Goal: Transaction & Acquisition: Purchase product/service

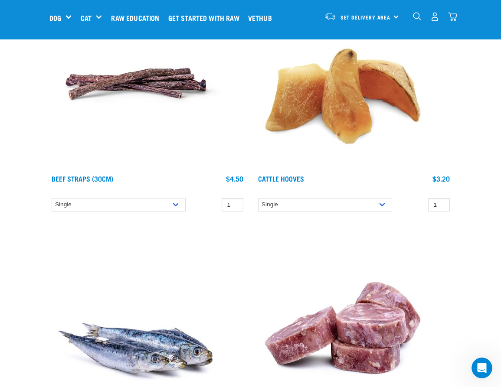
scroll to position [2583, 0]
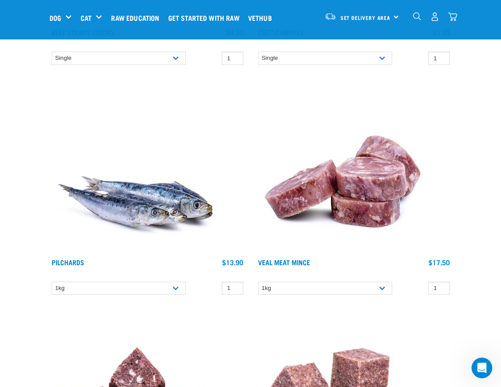
click at [393, 19] on div "Set Delivery Area North Island South Island" at bounding box center [361, 17] width 85 height 20
click at [353, 41] on link "[GEOGRAPHIC_DATA]" at bounding box center [360, 41] width 83 height 19
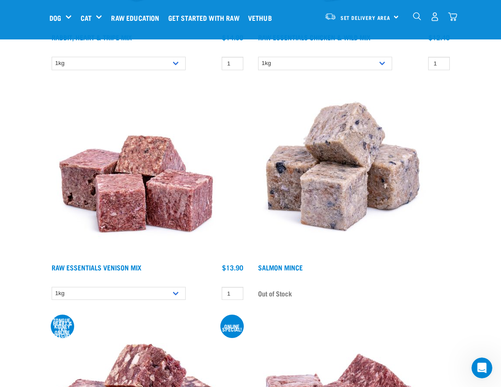
scroll to position [2885, 0]
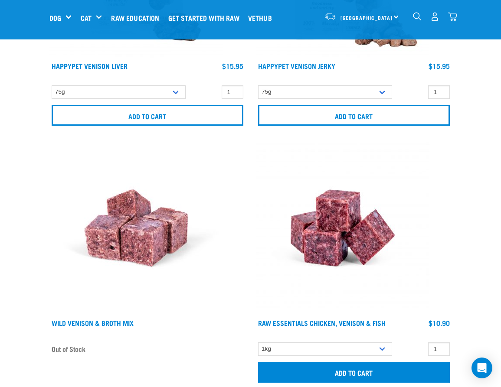
scroll to position [11148, 0]
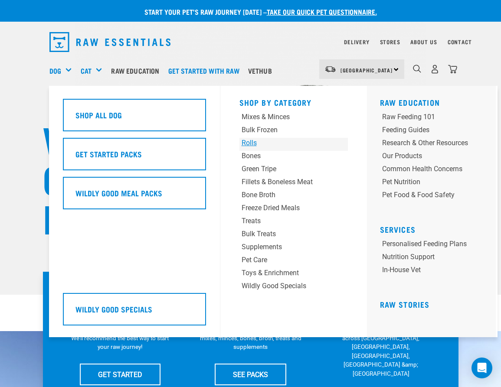
click at [252, 141] on div "Rolls" at bounding box center [284, 143] width 85 height 10
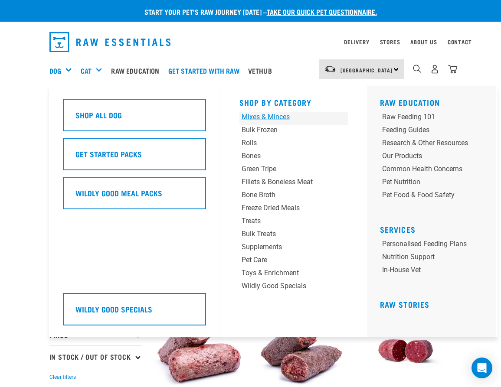
click at [275, 120] on div "Mixes & Minces" at bounding box center [284, 117] width 85 height 10
click at [263, 126] on div "Bulk Frozen" at bounding box center [284, 130] width 85 height 10
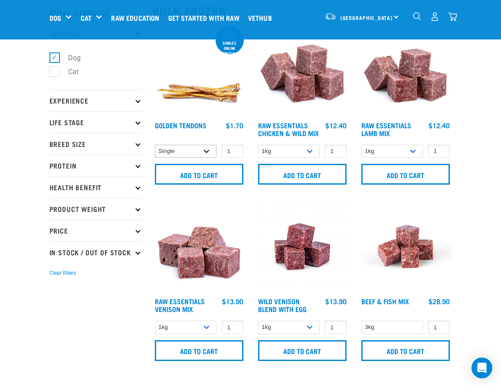
scroll to position [40, 0]
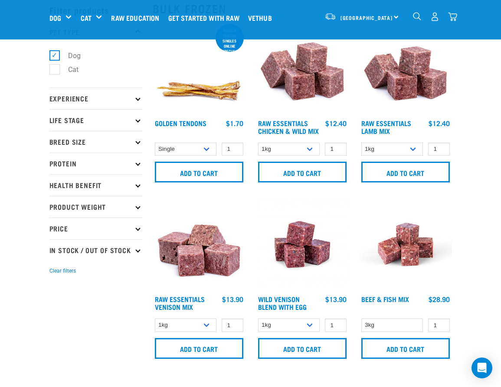
click at [138, 163] on icon at bounding box center [137, 163] width 5 height 5
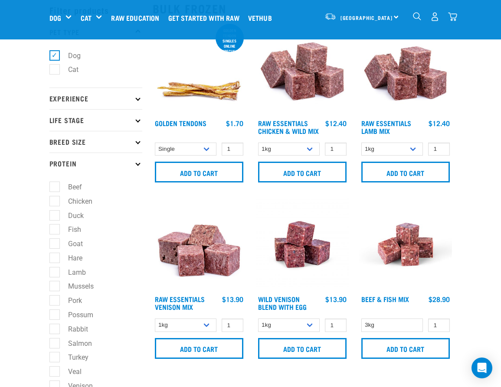
click at [58, 199] on label "Chicken" at bounding box center [75, 201] width 42 height 11
click at [55, 199] on input "Chicken" at bounding box center [52, 200] width 6 height 6
checkbox input "true"
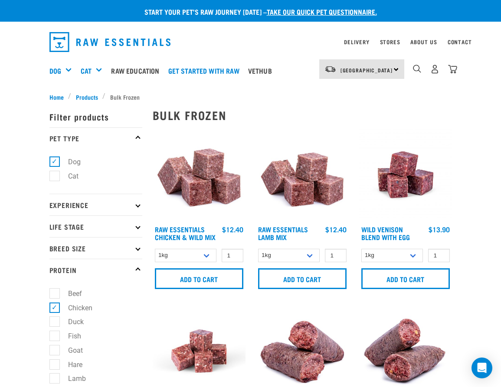
click at [293, 47] on div "dropdown navigation" at bounding box center [196, 42] width 295 height 27
click at [185, 195] on img at bounding box center [199, 174] width 93 height 93
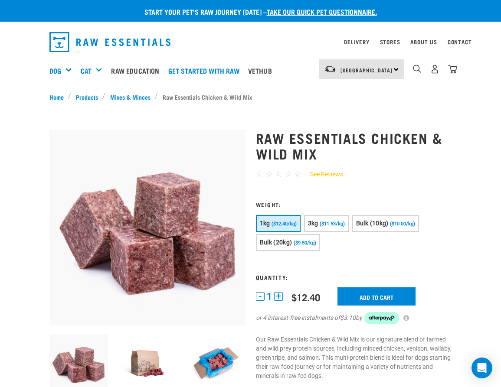
click at [348, 244] on div "1kg ($12.40/kg) 3kg ($11.53/kg) Bulk (10kg)" at bounding box center [354, 234] width 196 height 38
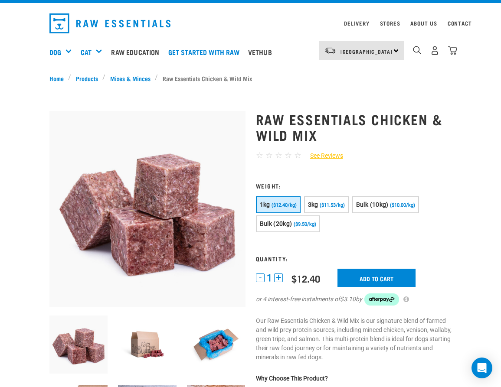
scroll to position [22, 0]
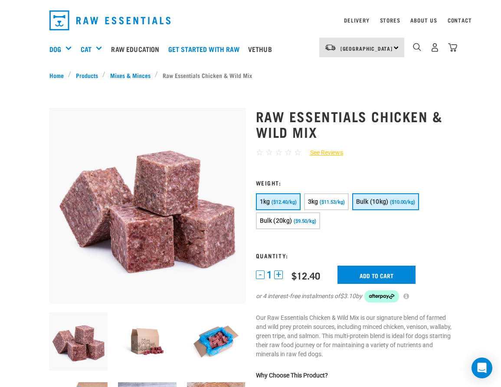
click at [380, 204] on span "Bulk (10kg)" at bounding box center [372, 201] width 33 height 7
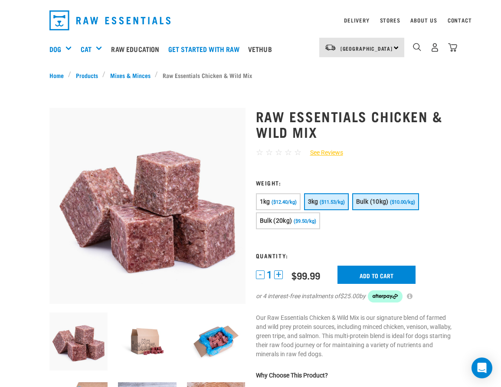
click at [338, 204] on span "($11.53/kg)" at bounding box center [332, 203] width 25 height 6
click at [336, 233] on form at bounding box center [354, 247] width 196 height 134
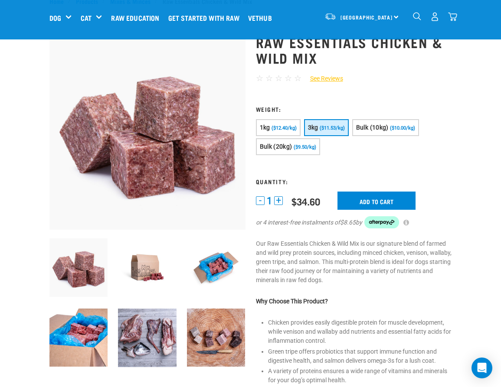
scroll to position [78, 0]
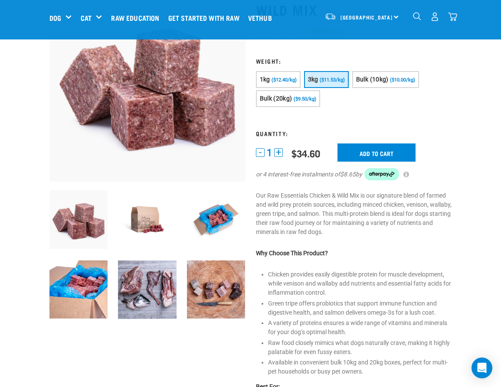
click at [218, 219] on img at bounding box center [216, 219] width 59 height 59
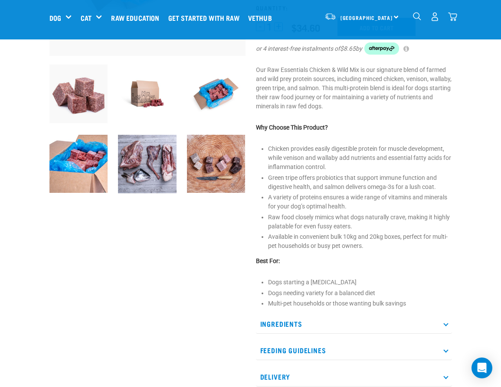
scroll to position [300, 0]
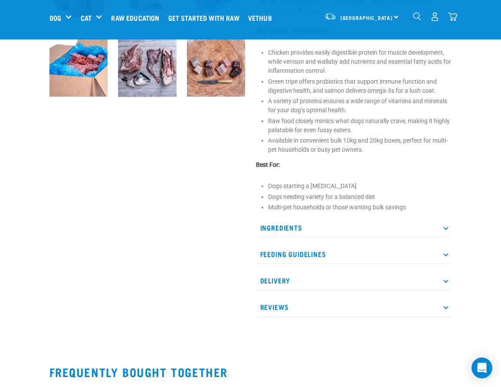
click at [310, 249] on p "Feeding Guidelines" at bounding box center [354, 255] width 196 height 20
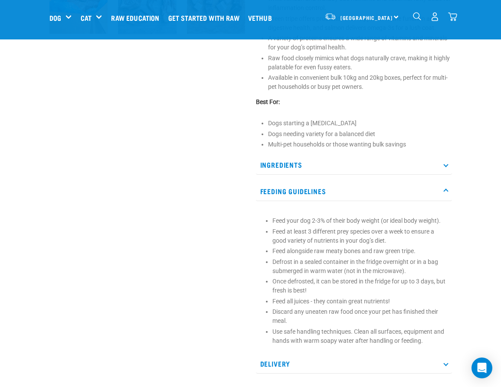
scroll to position [370, 0]
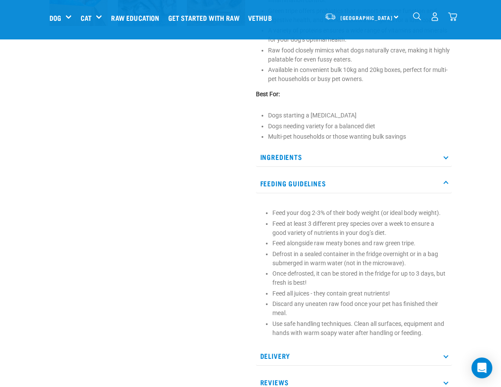
click at [239, 234] on div at bounding box center [147, 42] width 206 height 723
click at [226, 237] on div at bounding box center [147, 42] width 206 height 723
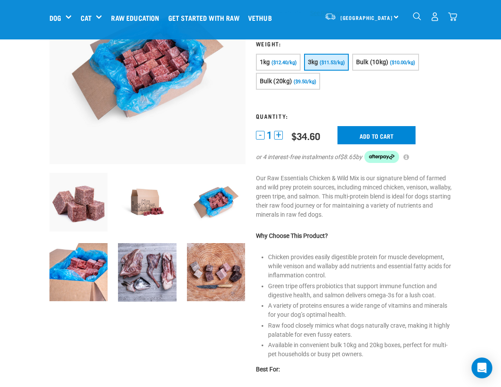
scroll to position [185, 0]
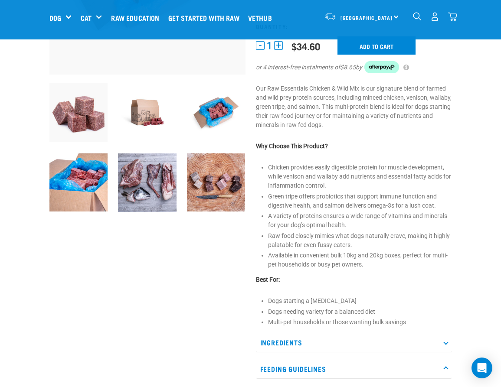
click at [155, 190] on img at bounding box center [147, 183] width 59 height 59
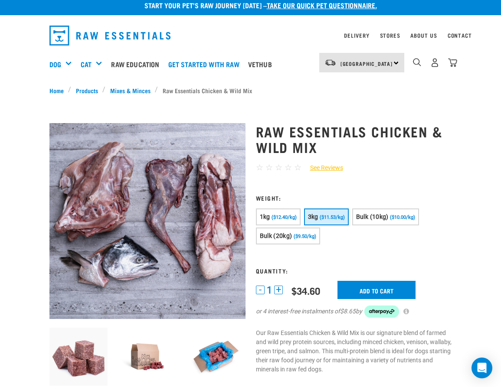
scroll to position [0, 0]
